Goal: Information Seeking & Learning: Get advice/opinions

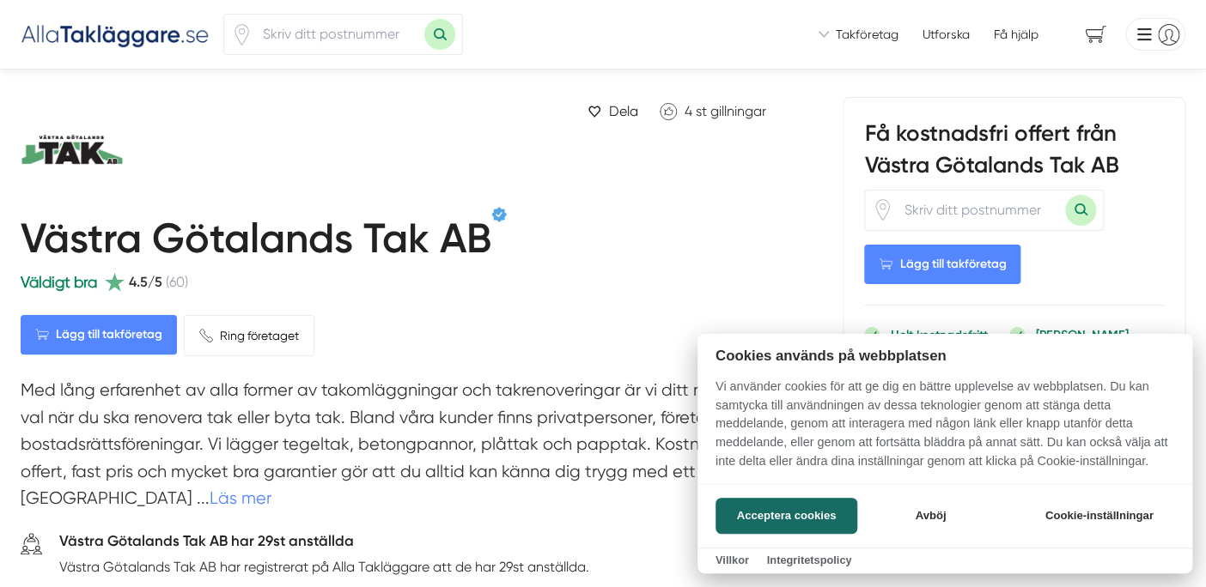
scroll to position [95, 0]
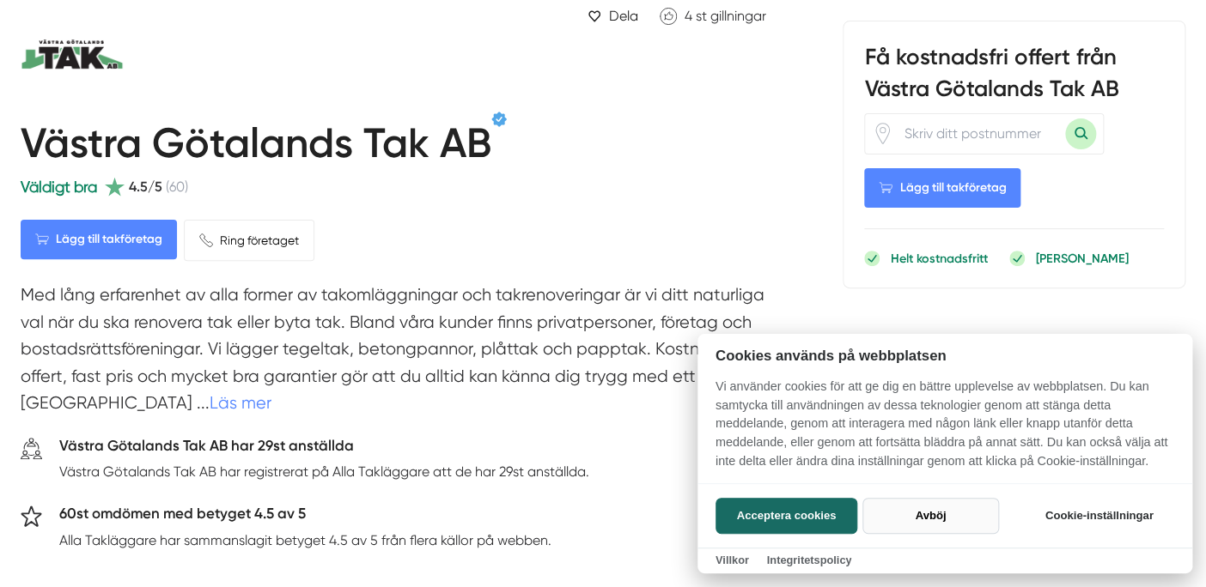
click at [938, 506] on button "Avböj" at bounding box center [930, 516] width 137 height 36
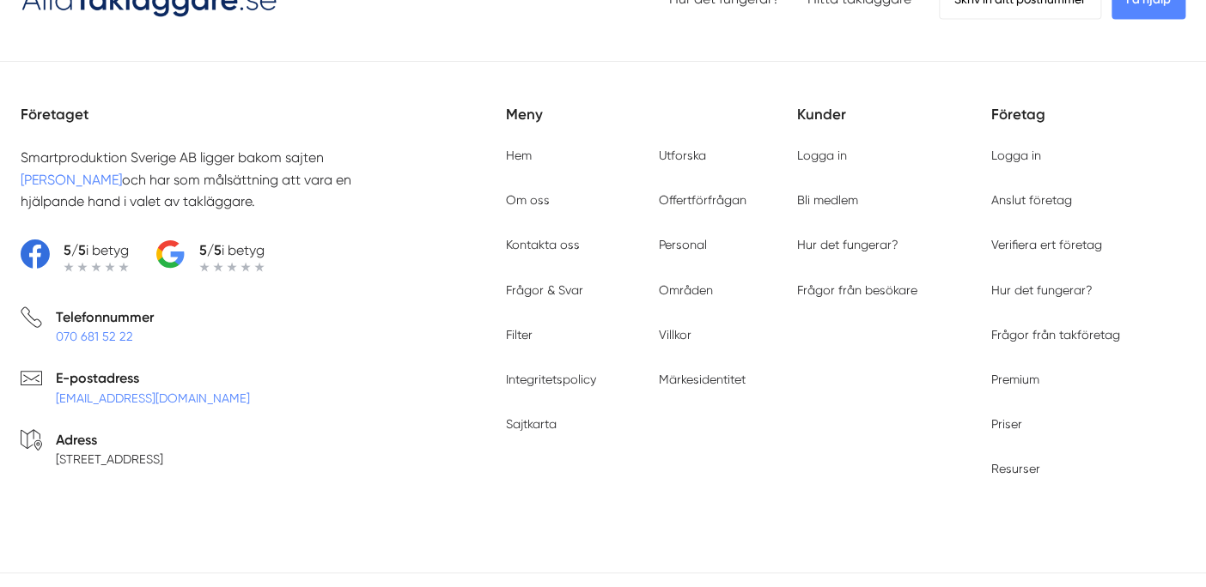
scroll to position [4294, 0]
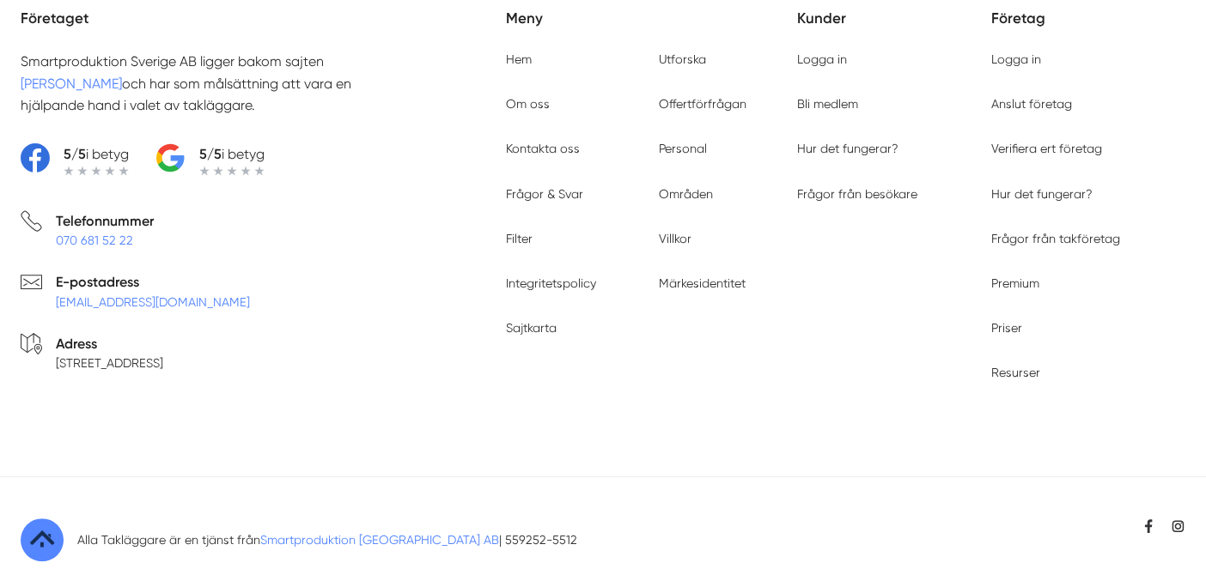
click at [96, 81] on link "[PERSON_NAME]" at bounding box center [71, 84] width 101 height 16
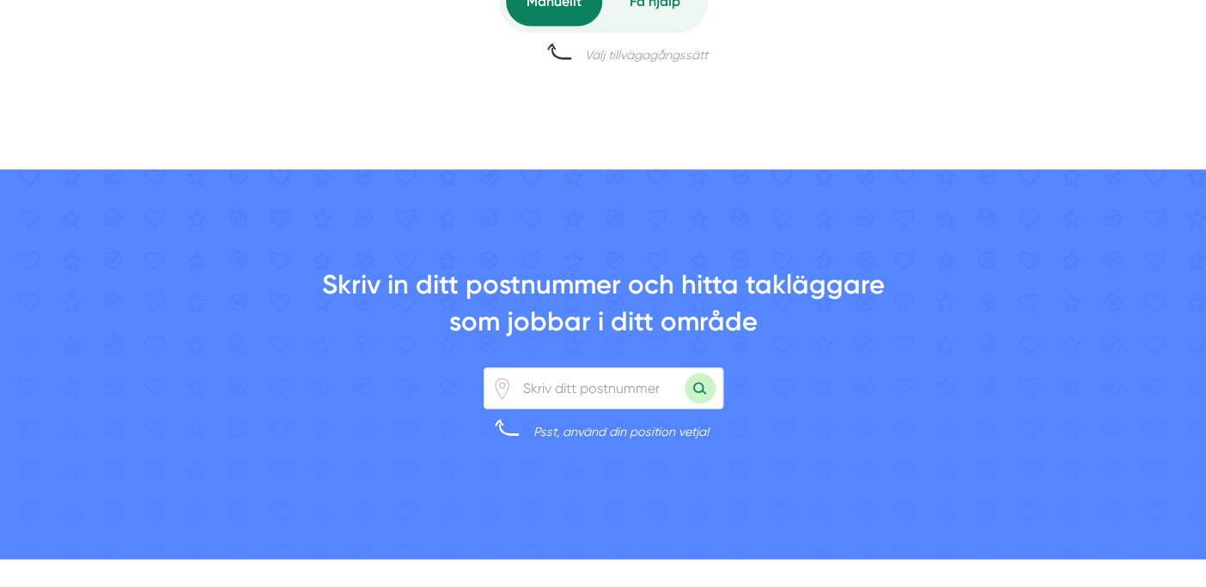
scroll to position [1145, 0]
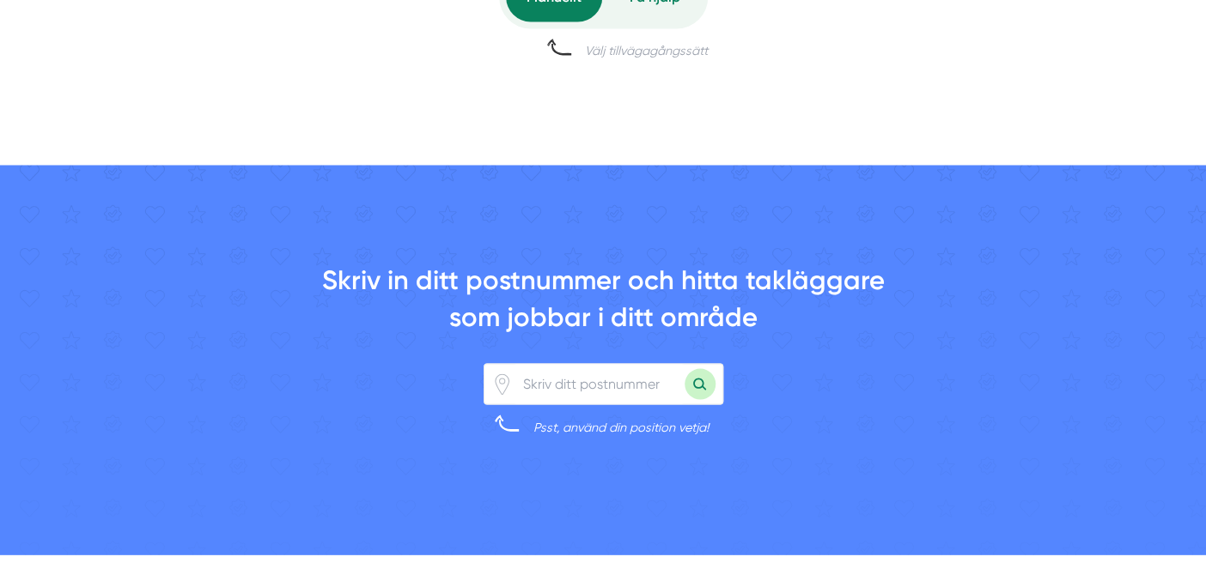
click at [616, 380] on input "number" at bounding box center [599, 384] width 172 height 40
type input "38792"
click at [684, 368] on button "Sök med postnummer" at bounding box center [699, 383] width 31 height 31
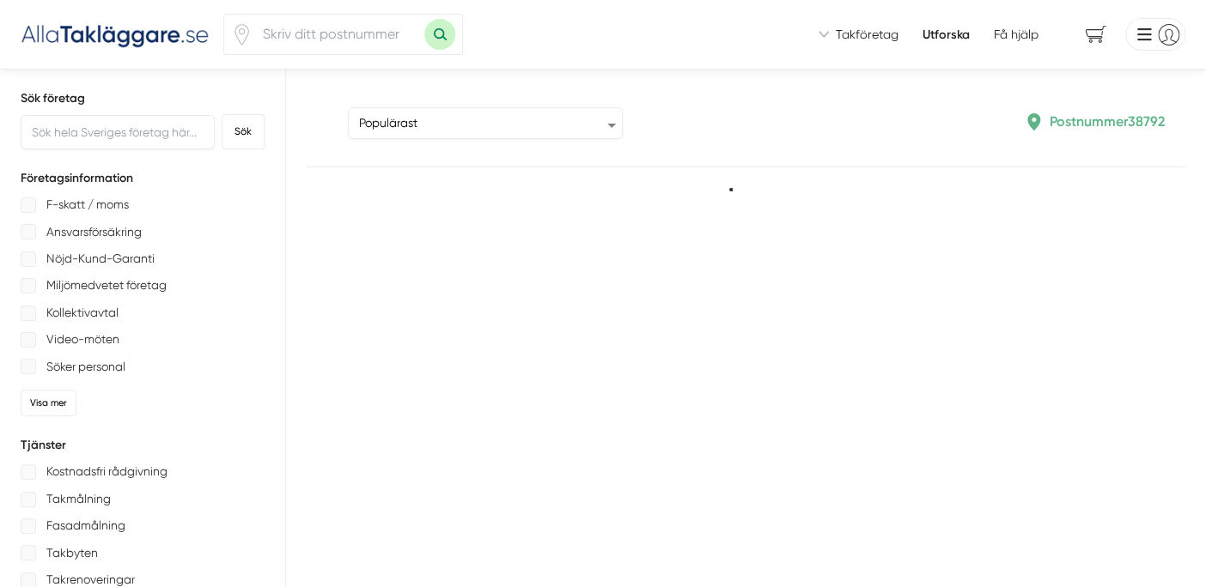
type input "38792"
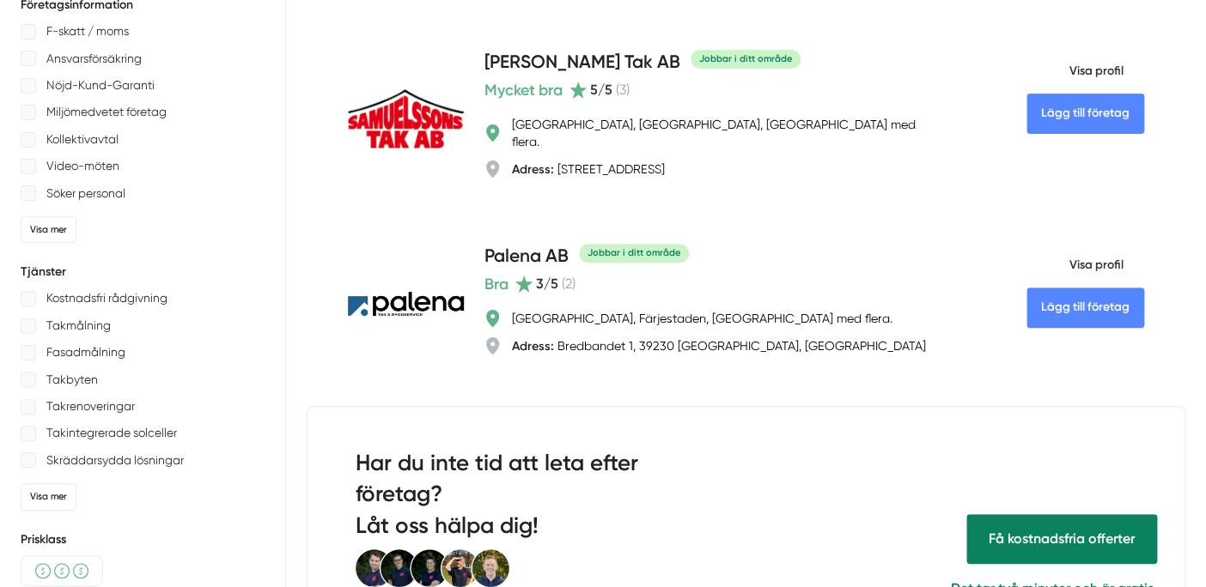
scroll to position [191, 0]
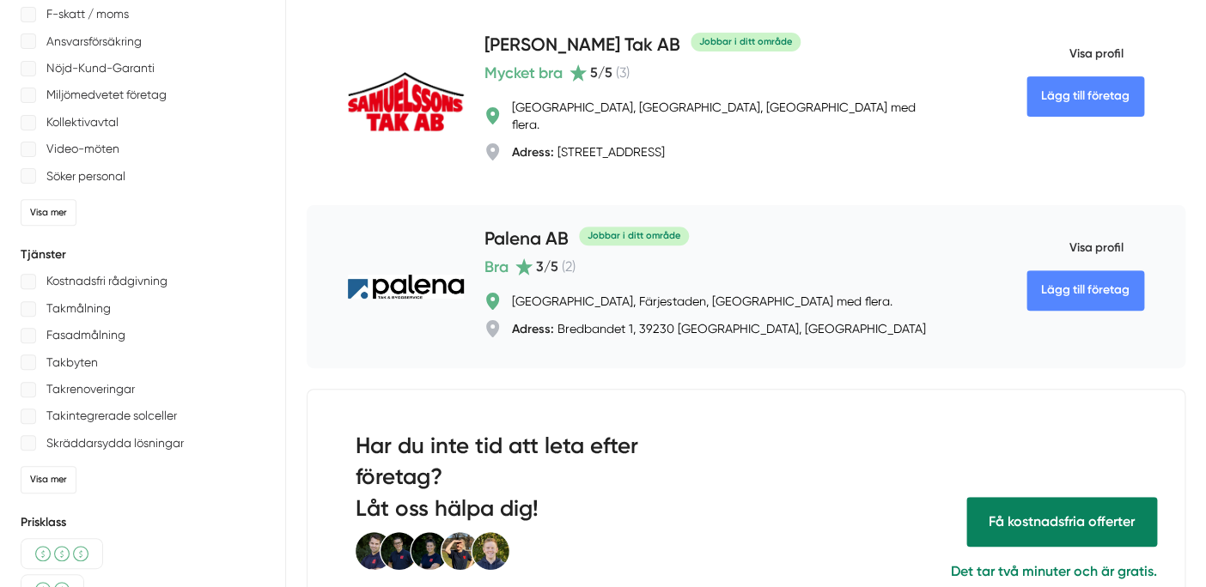
click at [417, 275] on img at bounding box center [406, 287] width 116 height 25
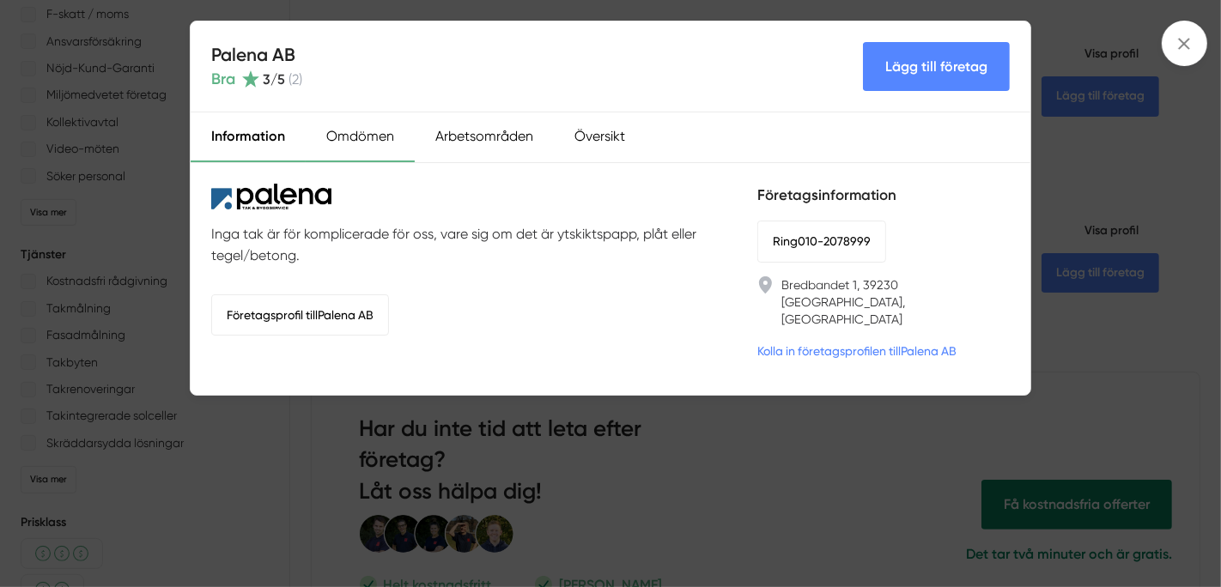
click at [344, 133] on div "Omdömen" at bounding box center [360, 138] width 109 height 50
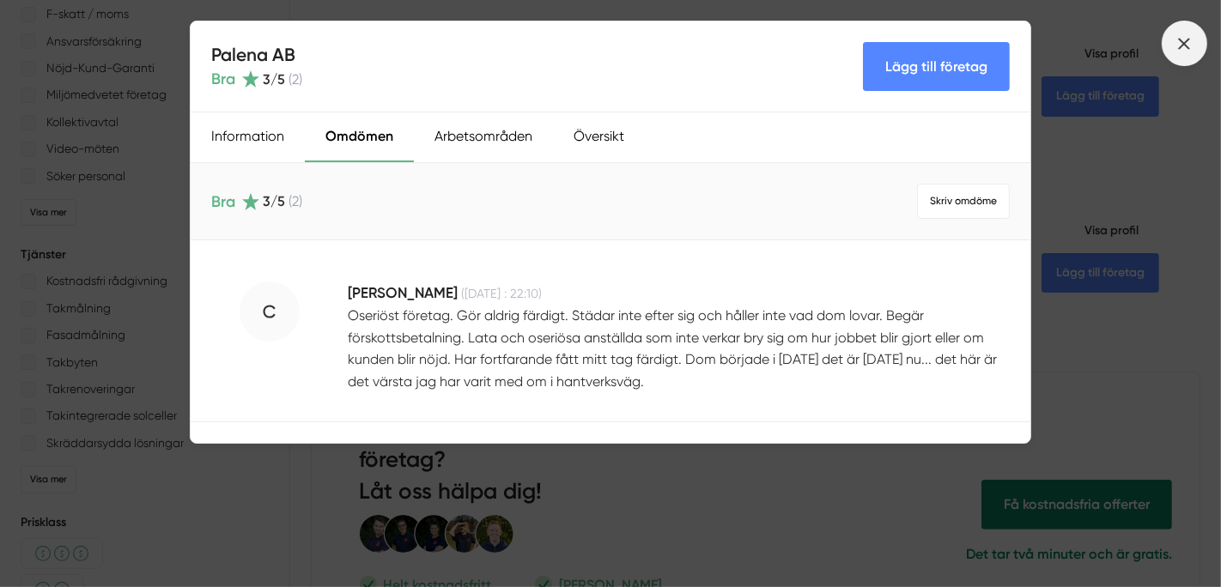
click at [1179, 36] on icon at bounding box center [1184, 43] width 19 height 19
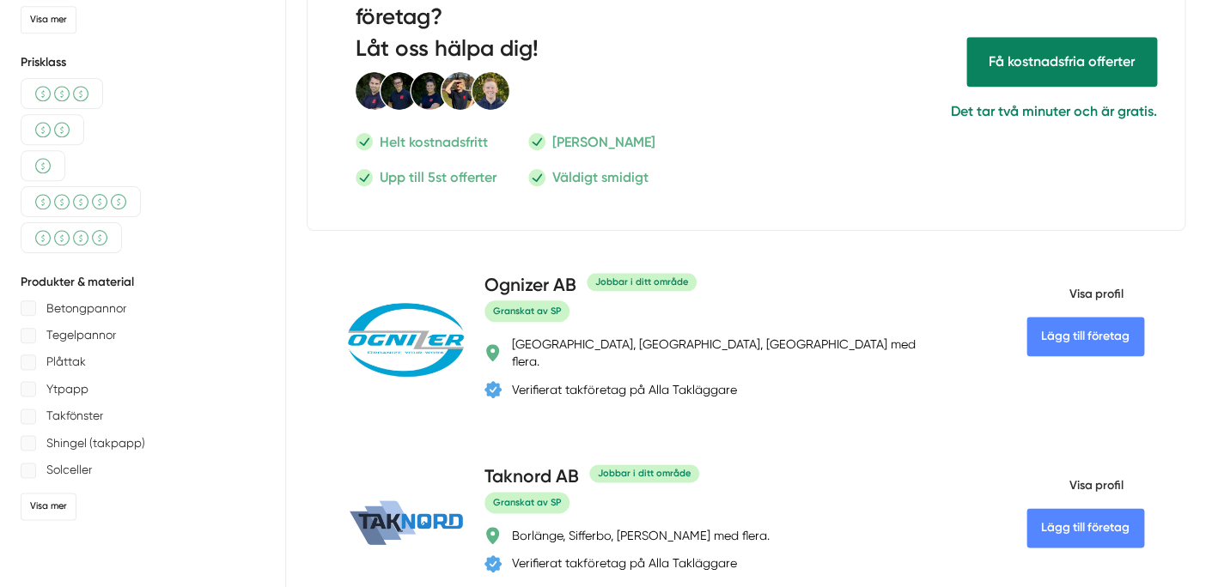
scroll to position [667, 0]
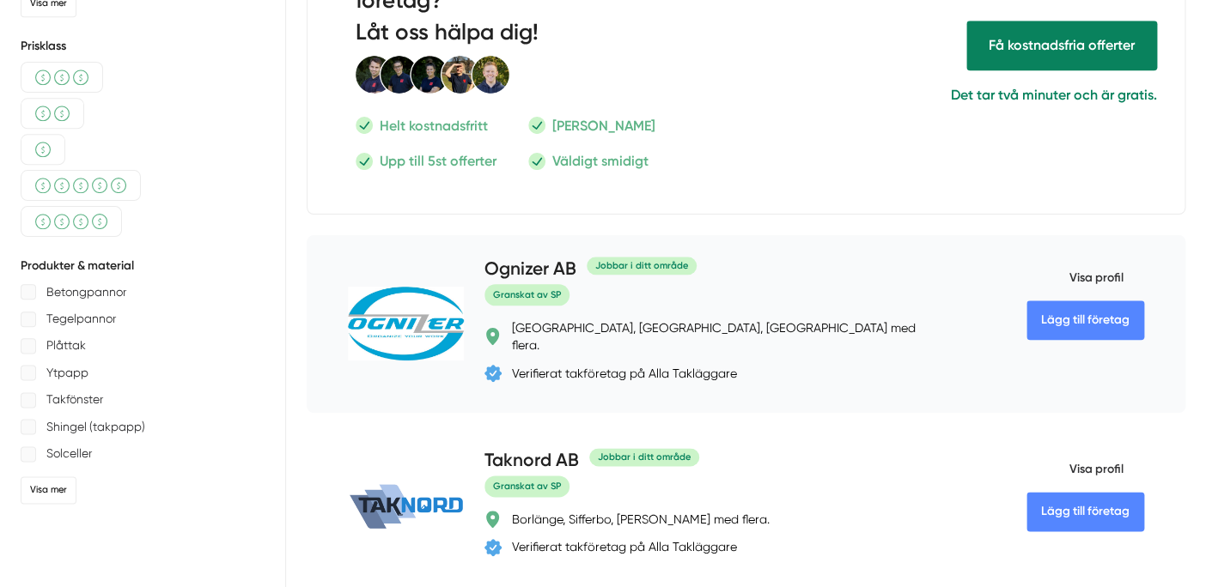
click at [412, 297] on img at bounding box center [406, 324] width 116 height 74
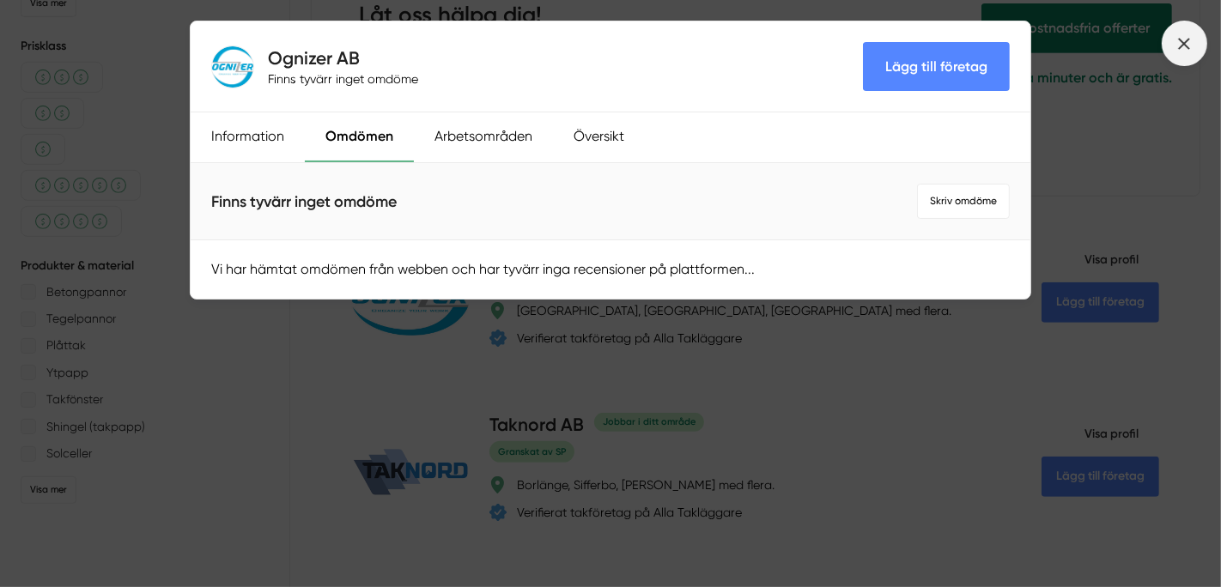
click at [1189, 40] on line at bounding box center [1184, 43] width 9 height 9
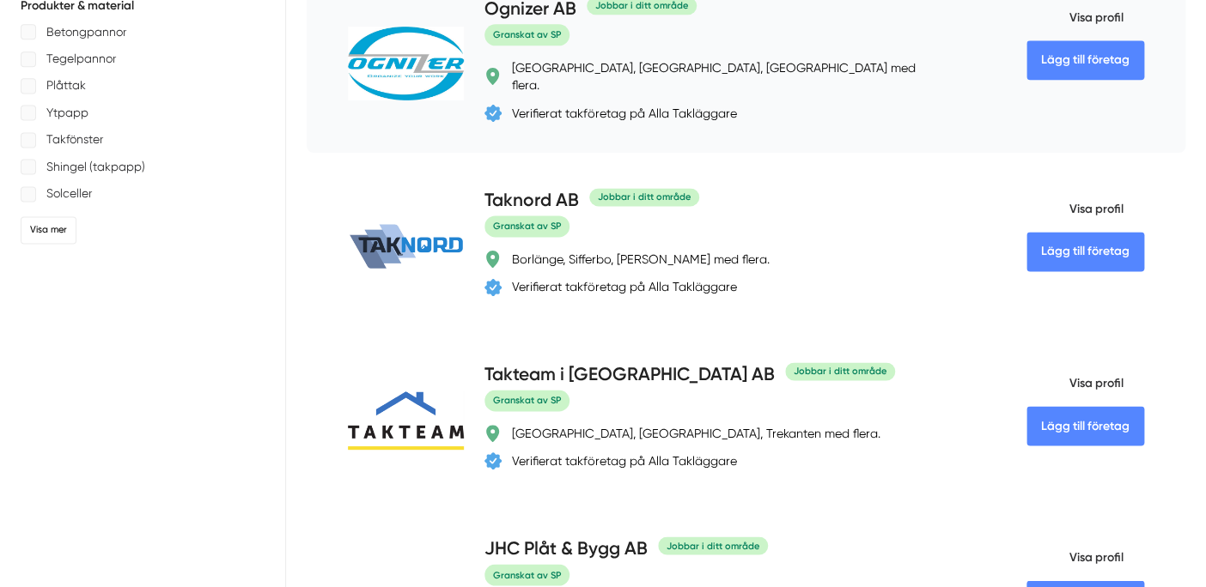
scroll to position [954, 0]
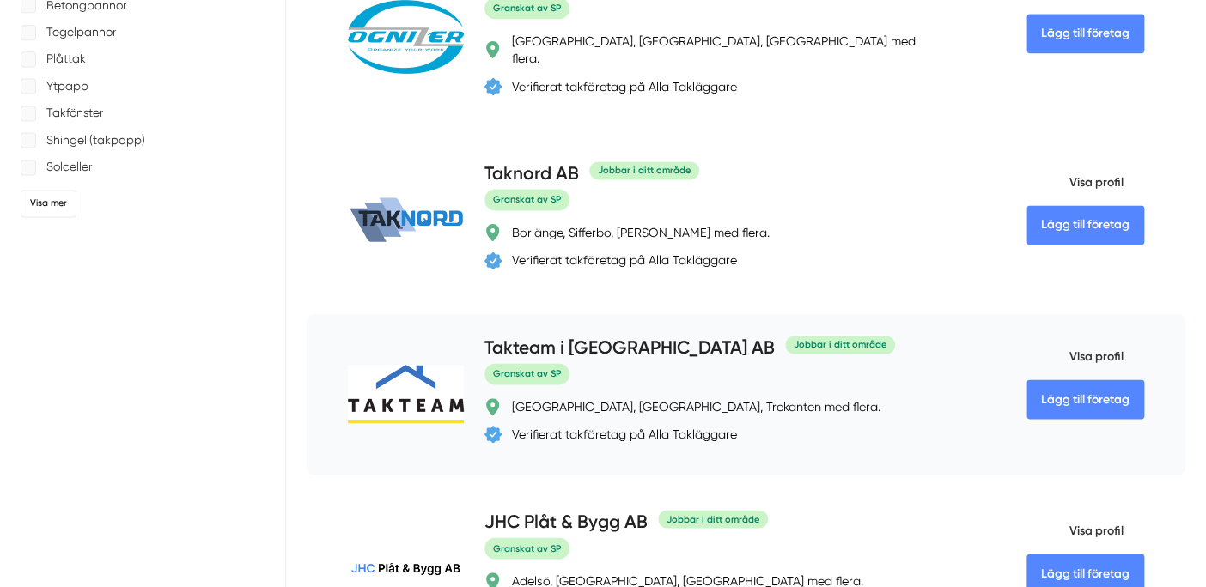
click at [392, 365] on img at bounding box center [406, 394] width 116 height 58
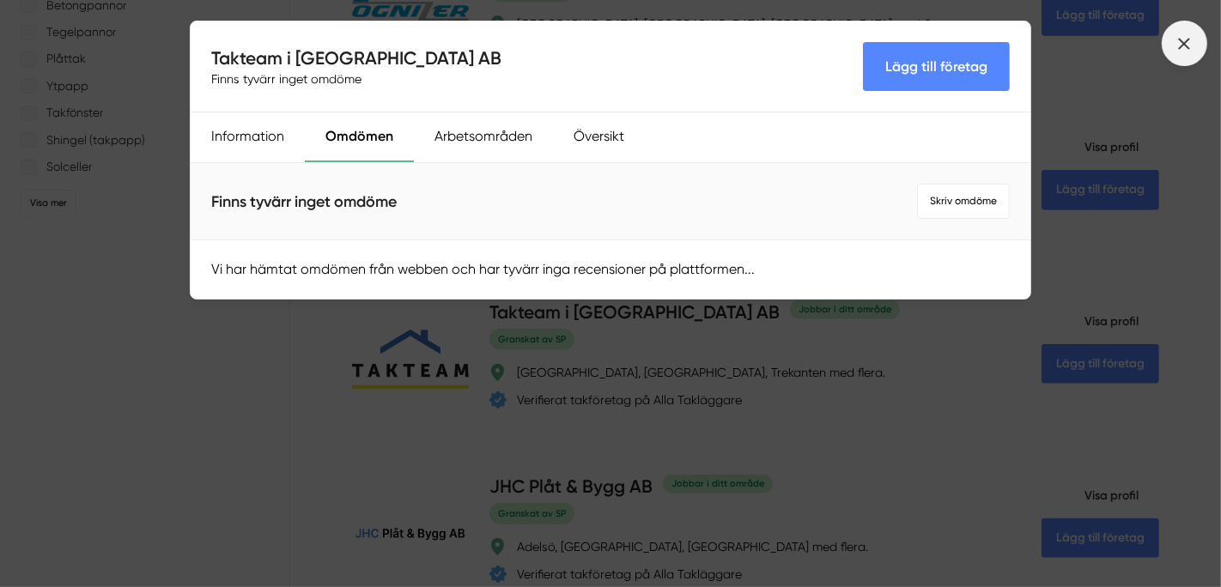
click at [1181, 35] on icon at bounding box center [1184, 43] width 19 height 19
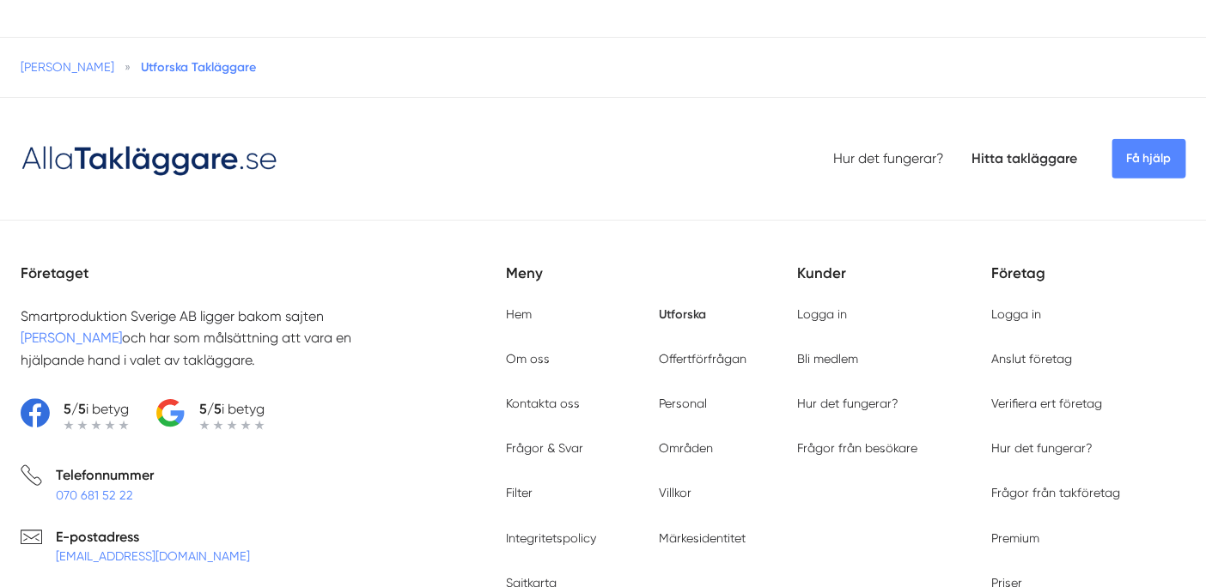
scroll to position [1755, 0]
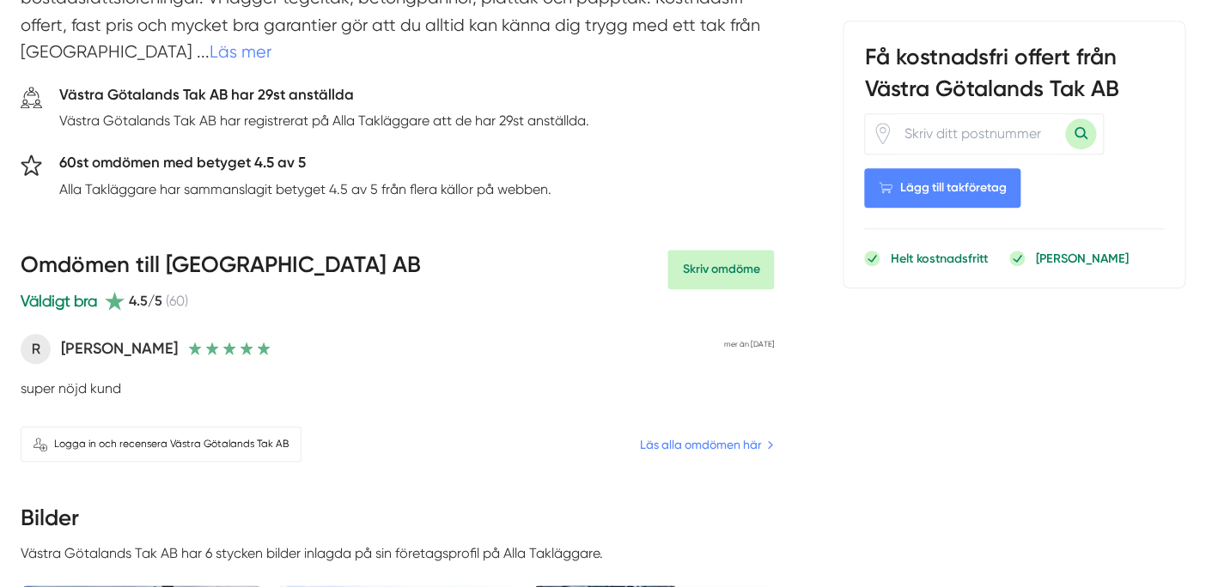
scroll to position [477, 0]
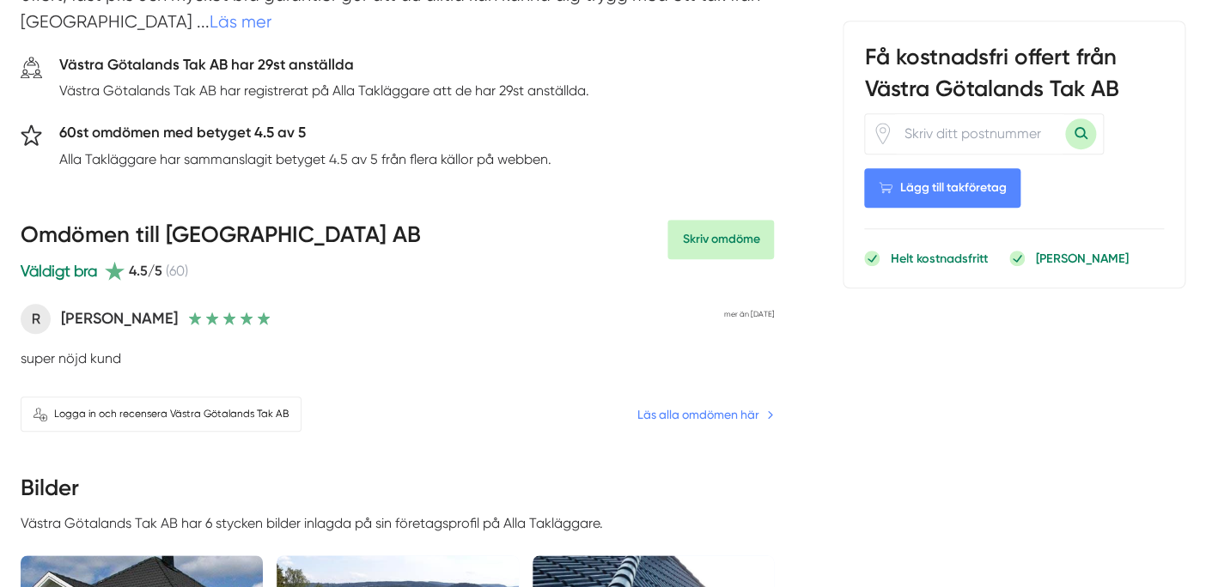
click at [718, 415] on link "Läs alla omdömen här" at bounding box center [704, 414] width 137 height 19
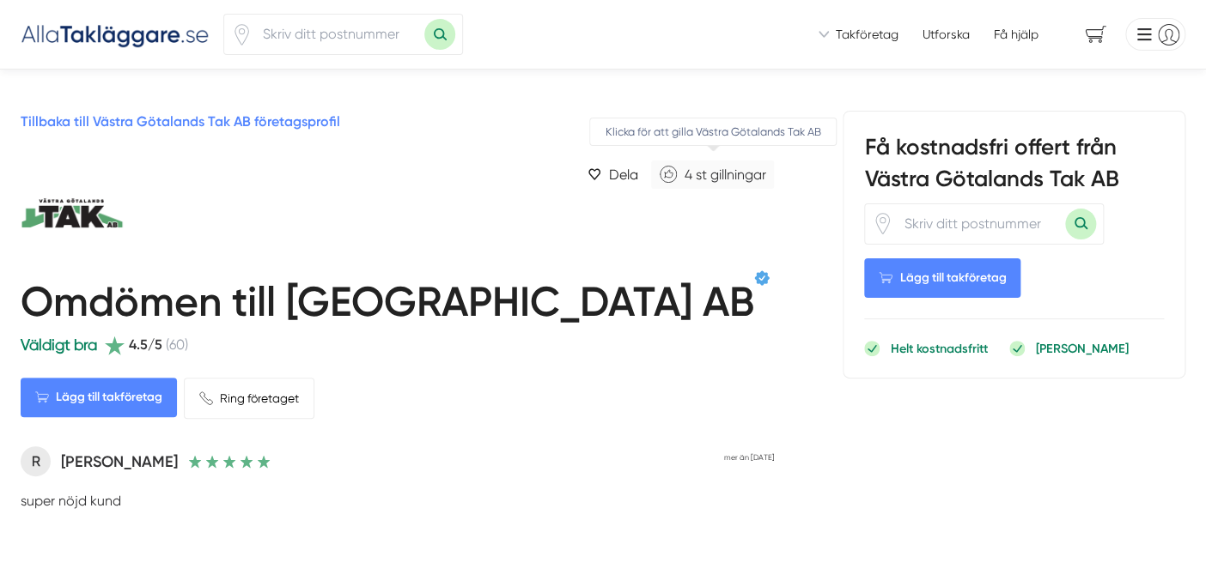
click at [724, 167] on span "st gillningar" at bounding box center [730, 175] width 70 height 16
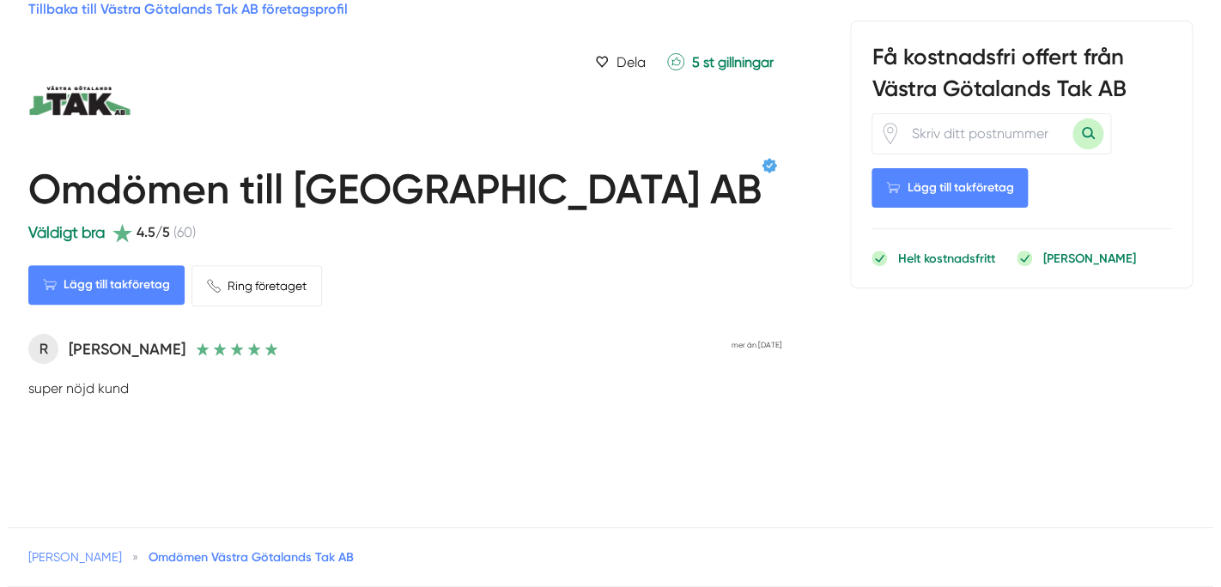
scroll to position [95, 0]
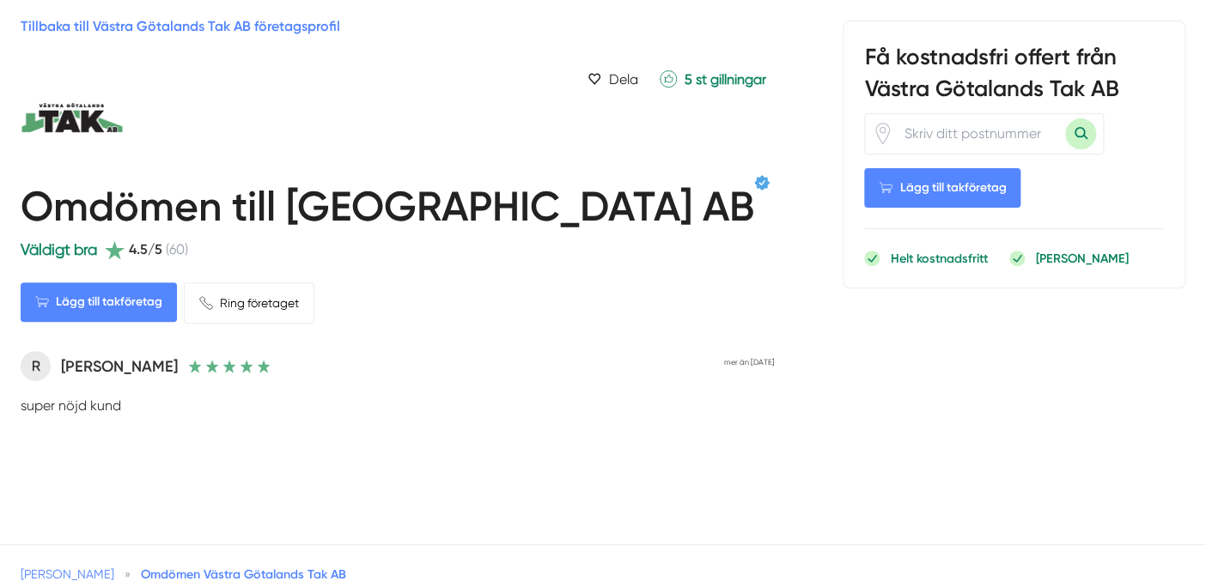
click at [46, 117] on img at bounding box center [115, 116] width 189 height 103
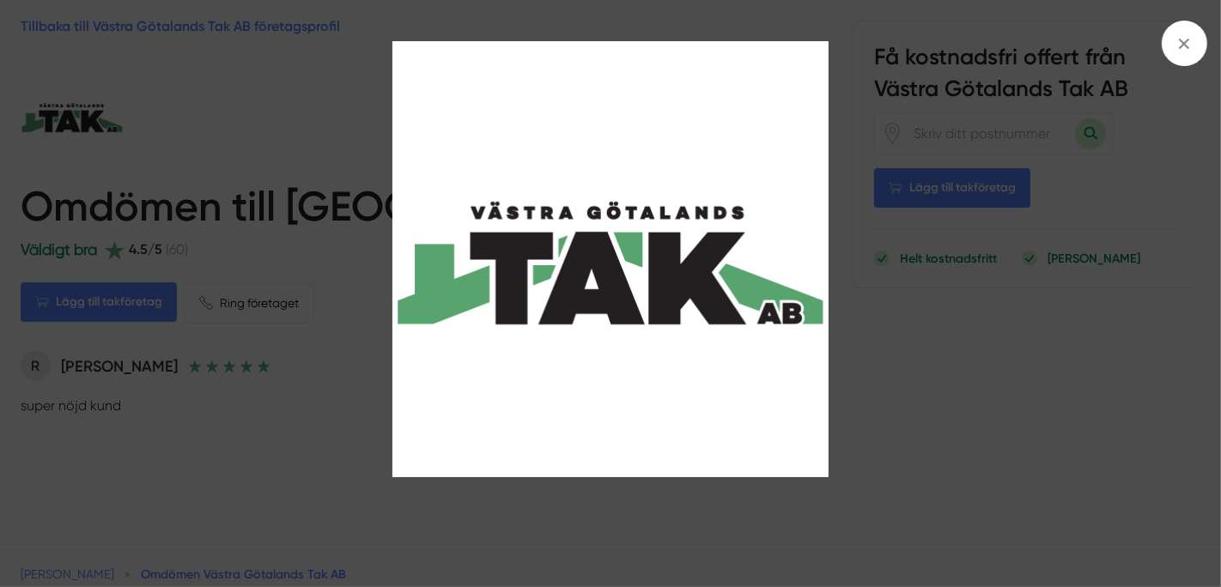
click at [65, 126] on div at bounding box center [610, 293] width 1221 height 587
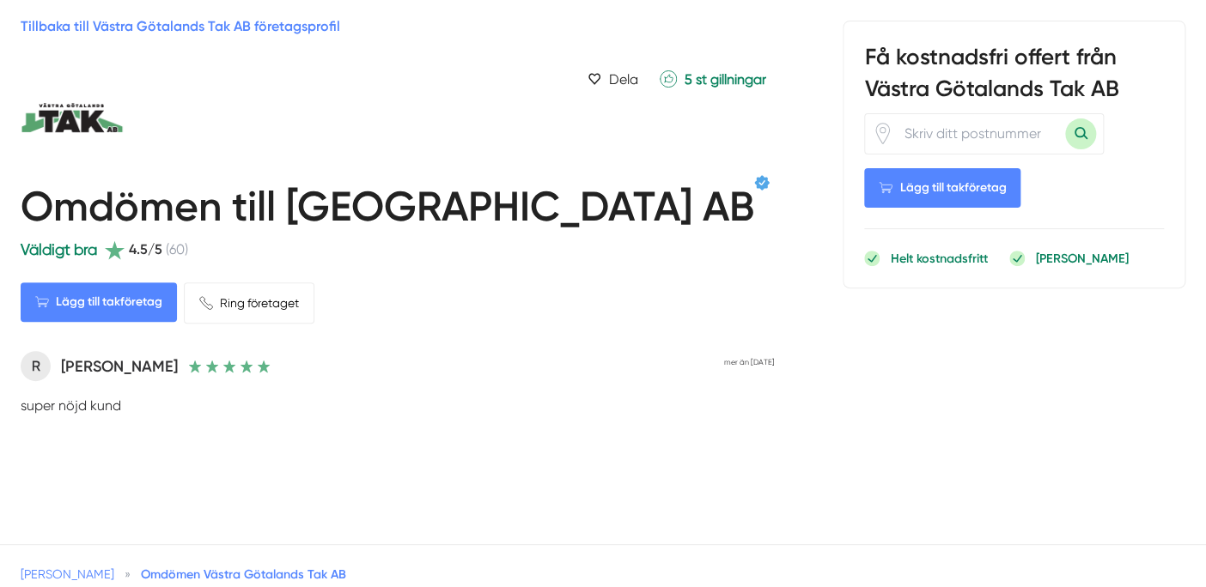
click at [193, 23] on link "Tillbaka till Västra Götalands Tak AB företagsprofil" at bounding box center [180, 26] width 319 height 16
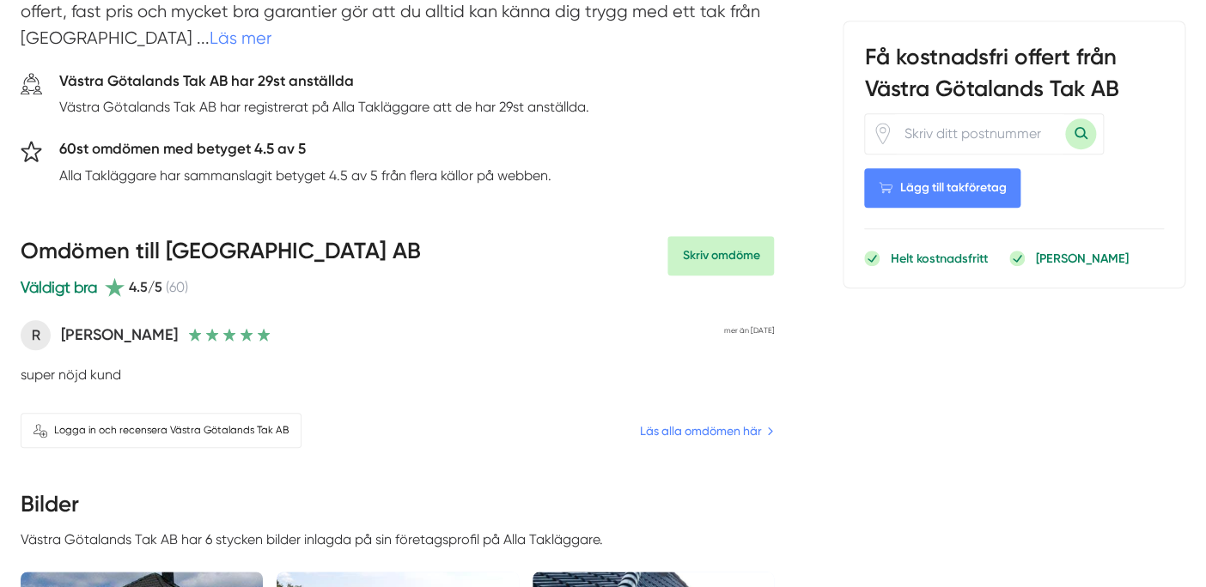
scroll to position [477, 0]
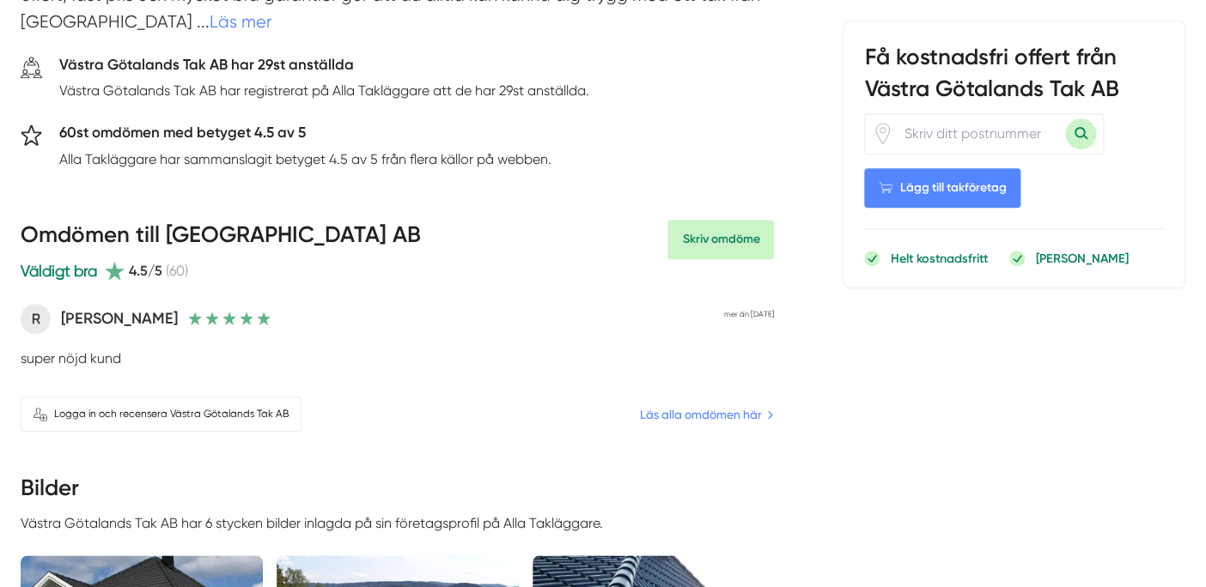
click at [222, 312] on icon at bounding box center [229, 319] width 14 height 14
click at [137, 271] on span "4.5/5" at bounding box center [145, 270] width 33 height 21
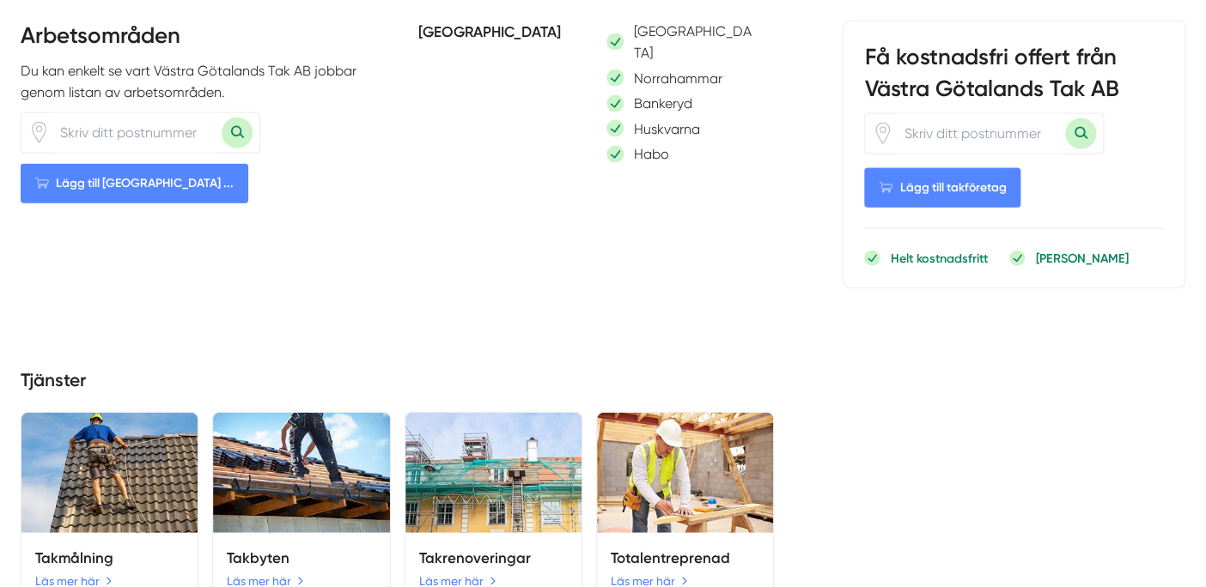
scroll to position [1431, 0]
